Goal: Task Accomplishment & Management: Manage account settings

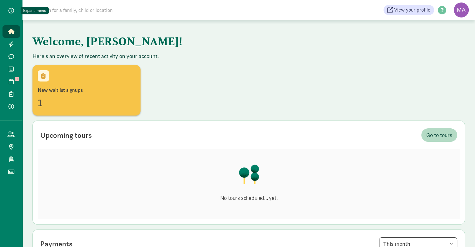
click at [11, 12] on span "button" at bounding box center [11, 11] width 6 height 6
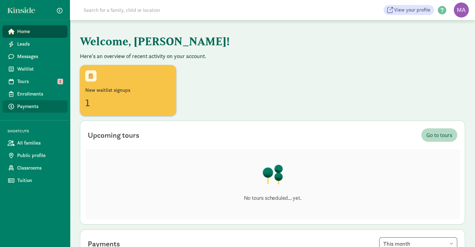
click at [24, 105] on span "Payments" at bounding box center [39, 106] width 45 height 7
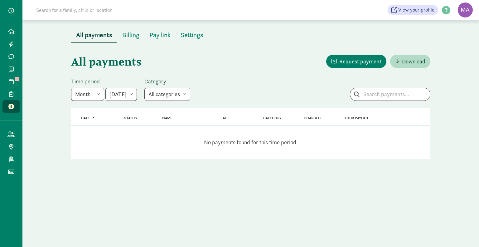
click at [137, 95] on select "[DATE] [DATE] [DATE] [DATE] [DATE] [DATE] [DATE]" at bounding box center [121, 94] width 32 height 13
select select "[DATE]"
click at [105, 88] on select "[DATE] [DATE] [DATE] [DATE] [DATE] [DATE] [DATE]" at bounding box center [121, 94] width 32 height 13
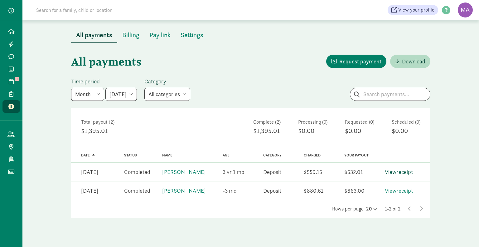
click at [392, 171] on link "View receipt" at bounding box center [399, 171] width 28 height 7
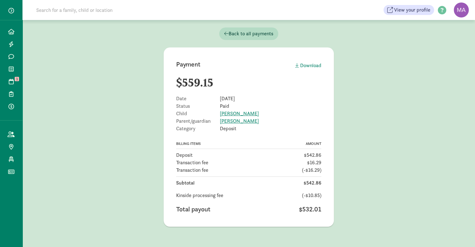
click at [311, 66] on div "Download" at bounding box center [308, 65] width 26 height 7
